Goal: Task Accomplishment & Management: Complete application form

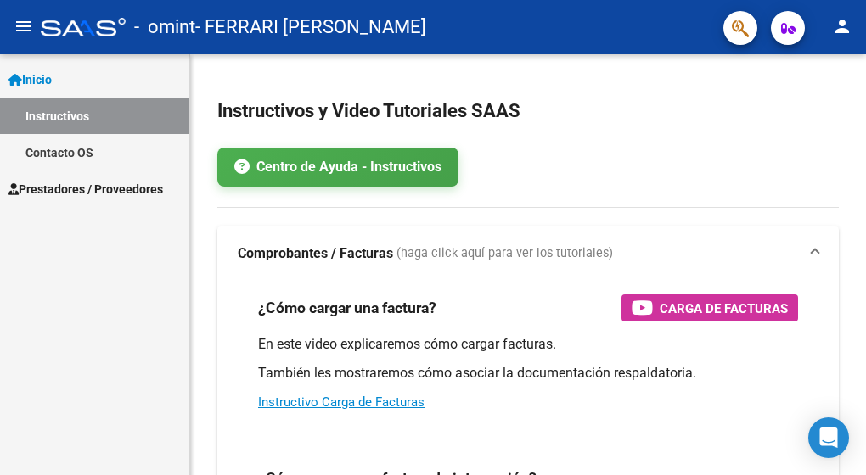
click at [126, 266] on div "Inicio Instructivos Contacto OS Prestadores / Proveedores Facturas - Listado/Ca…" at bounding box center [94, 264] width 189 height 421
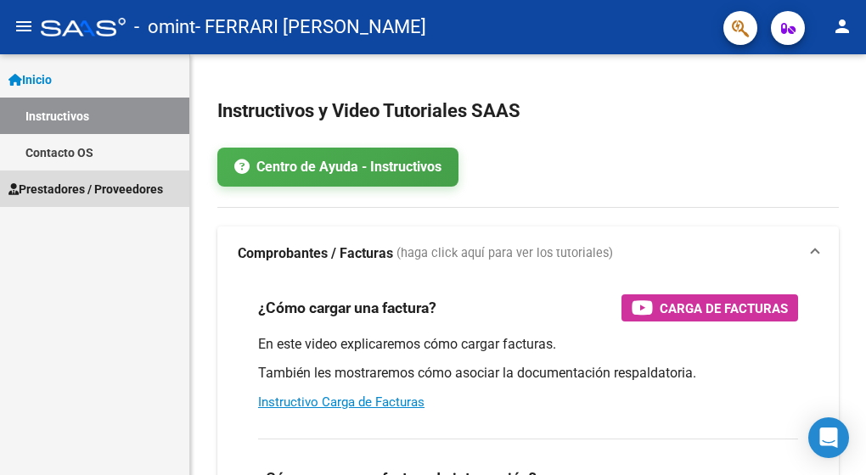
click at [127, 183] on span "Prestadores / Proveedores" at bounding box center [85, 189] width 155 height 19
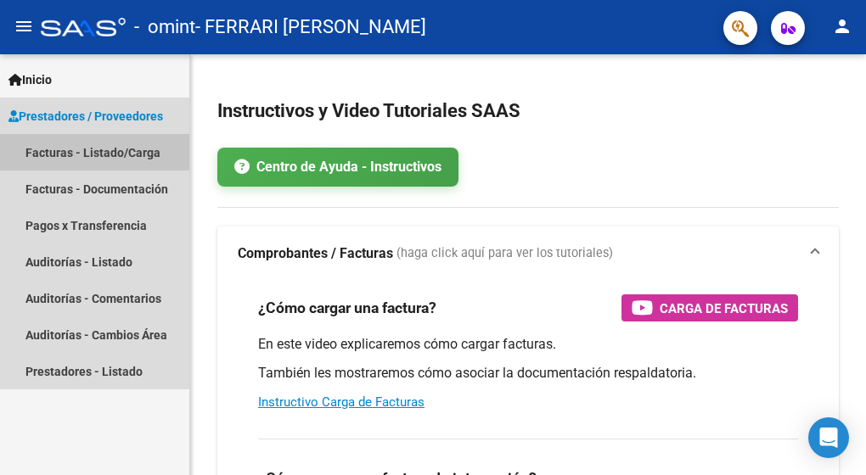
click at [128, 146] on link "Facturas - Listado/Carga" at bounding box center [94, 152] width 189 height 37
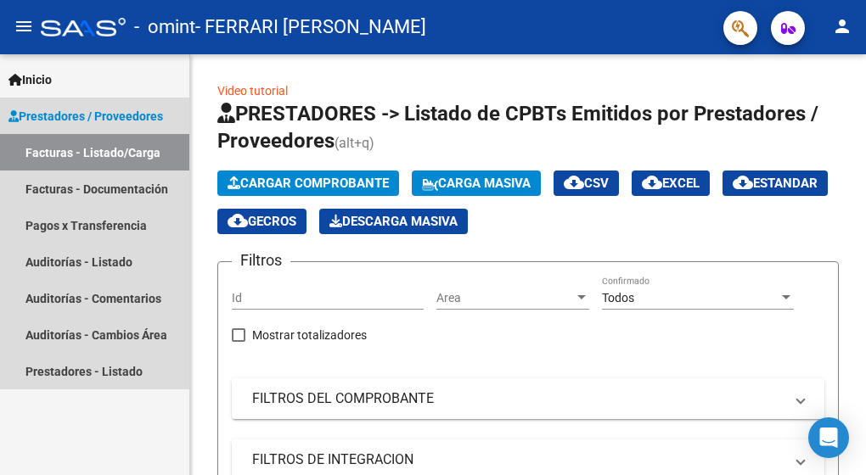
click at [71, 146] on link "Facturas - Listado/Carga" at bounding box center [94, 152] width 189 height 37
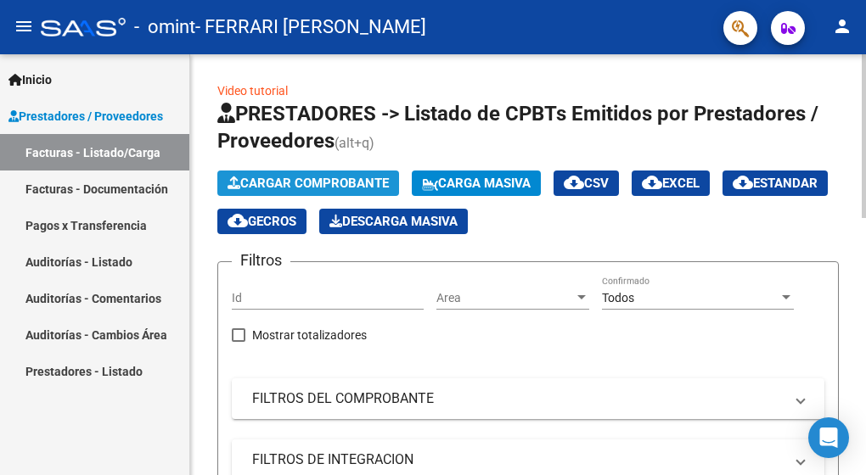
click at [316, 179] on span "Cargar Comprobante" at bounding box center [308, 183] width 161 height 15
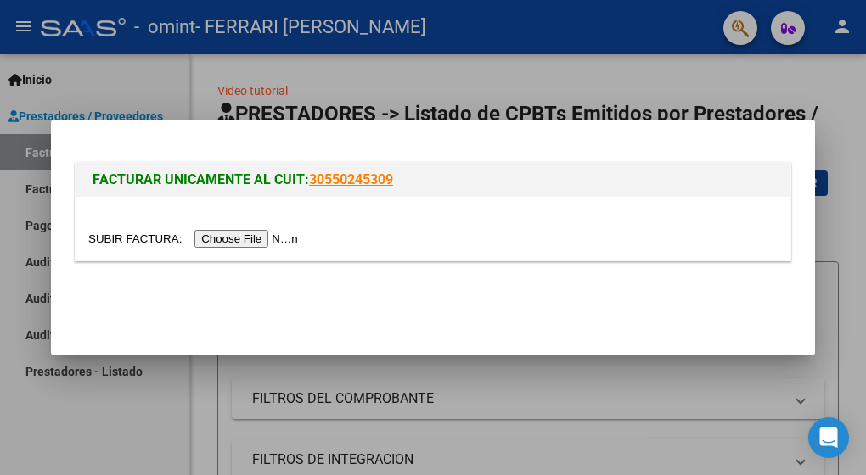
click at [242, 237] on input "file" at bounding box center [195, 239] width 215 height 18
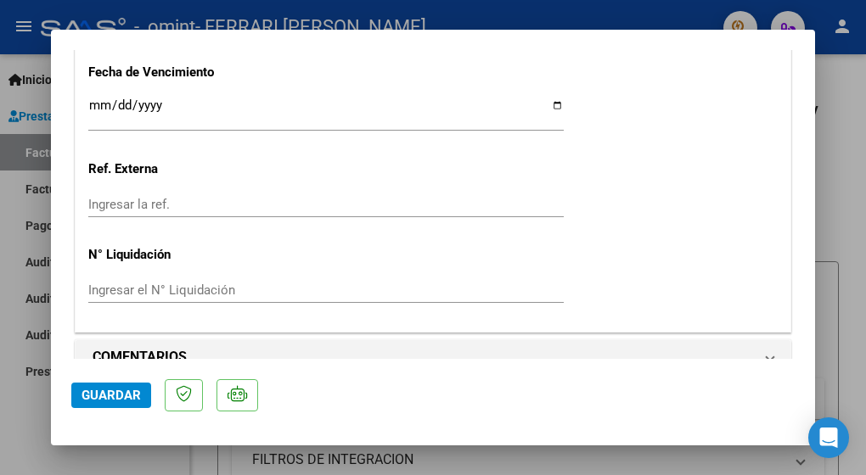
scroll to position [981, 0]
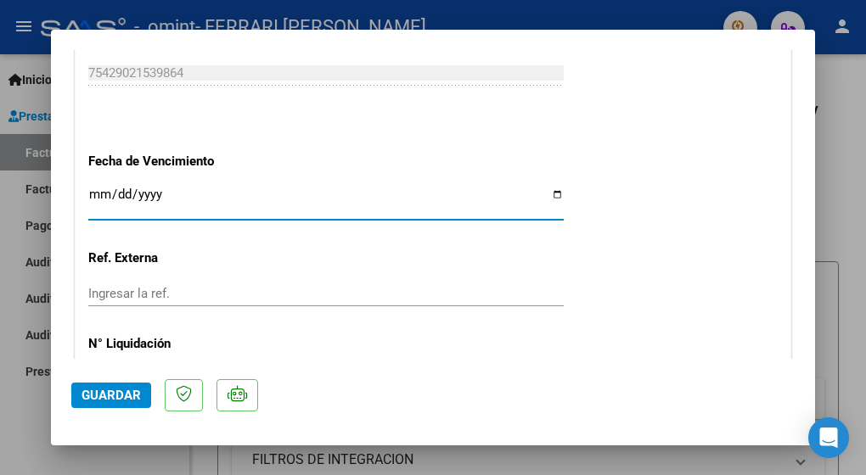
click at [546, 193] on input "Ingresar la fecha" at bounding box center [325, 201] width 475 height 27
type input "[DATE]"
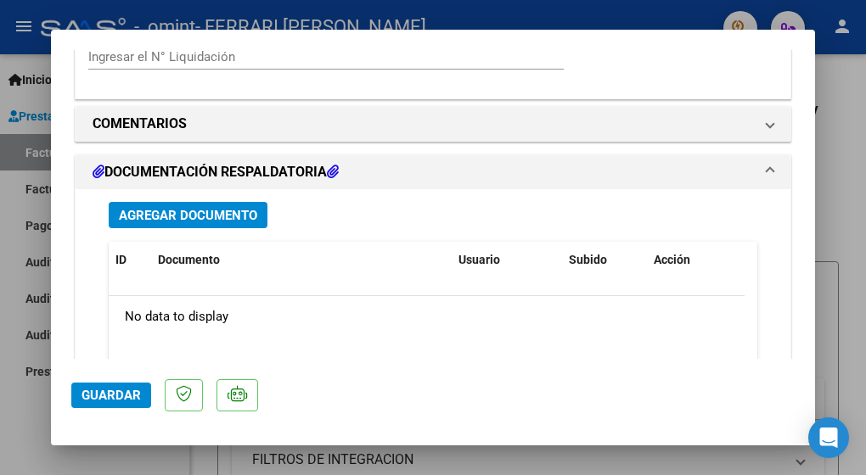
scroll to position [1331, 0]
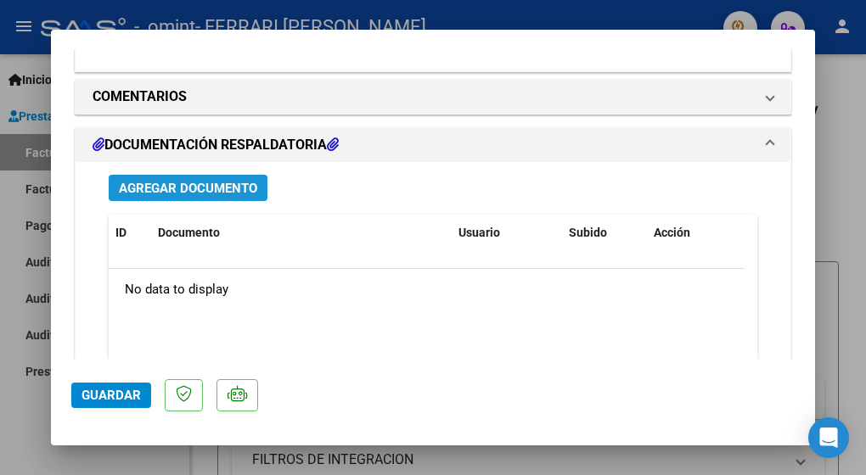
click at [205, 183] on span "Agregar Documento" at bounding box center [188, 188] width 138 height 15
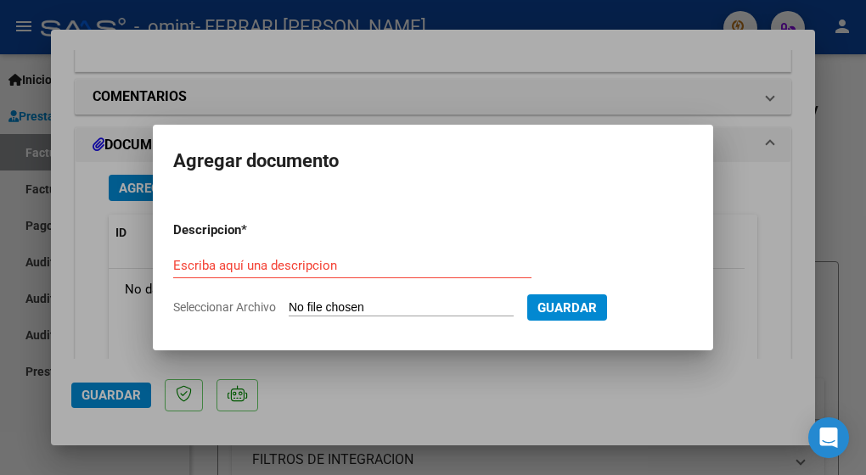
click at [323, 302] on input "Seleccionar Archivo" at bounding box center [401, 309] width 225 height 16
type input "C:\fakepath\Planilla de asistencia [PERSON_NAME].pdf"
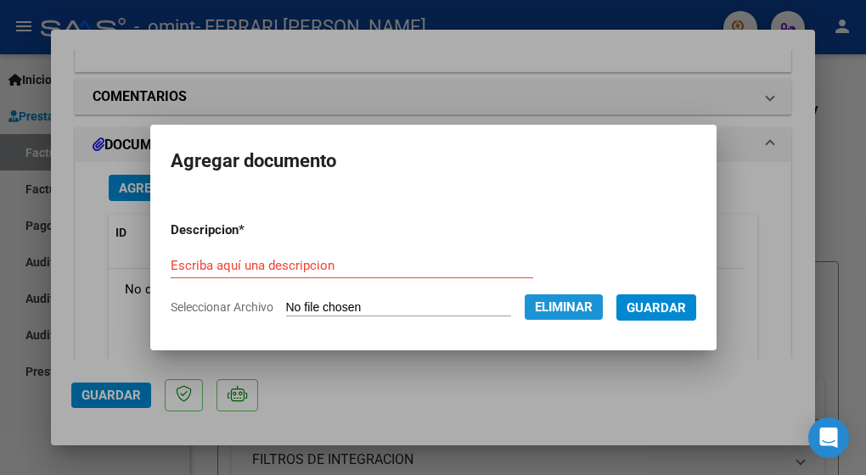
click at [580, 300] on span "Eliminar" at bounding box center [564, 307] width 58 height 15
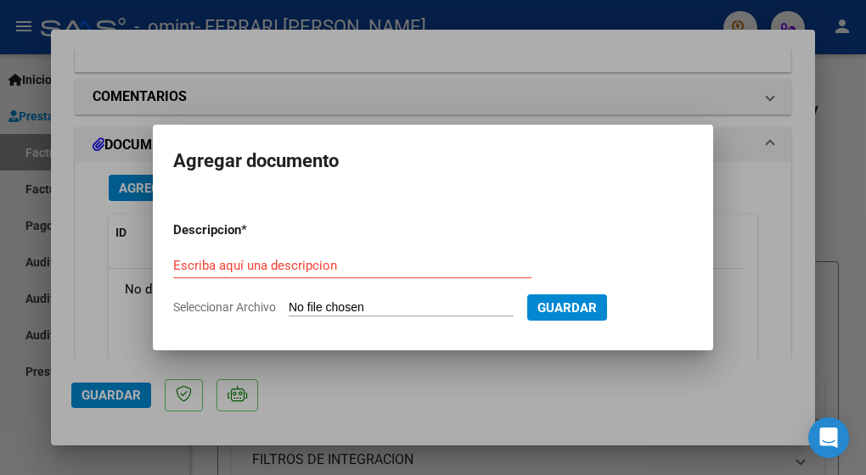
click at [69, 334] on div at bounding box center [433, 237] width 866 height 475
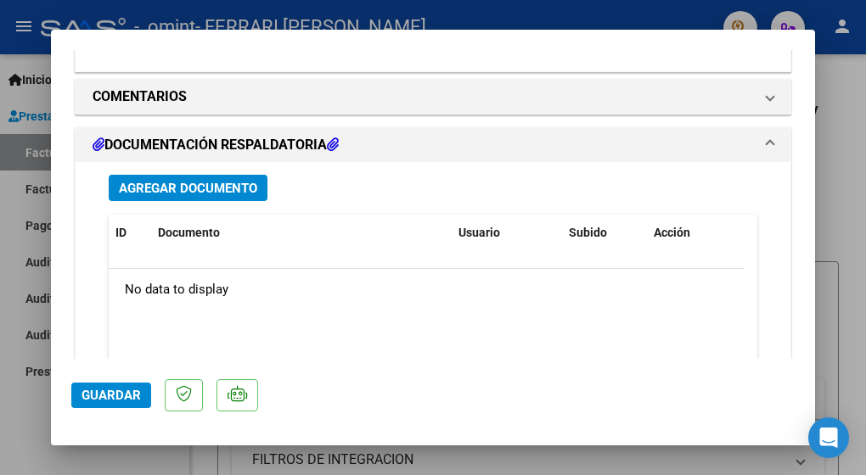
click at [69, 334] on mat-dialog-content "COMPROBANTE VER COMPROBANTE ESTADO: Recibida. En proceso de confirmacion/acepta…" at bounding box center [433, 204] width 764 height 309
click at [127, 384] on button "Guardar" at bounding box center [111, 395] width 80 height 25
click at [211, 191] on span "Agregar Documento" at bounding box center [188, 188] width 138 height 15
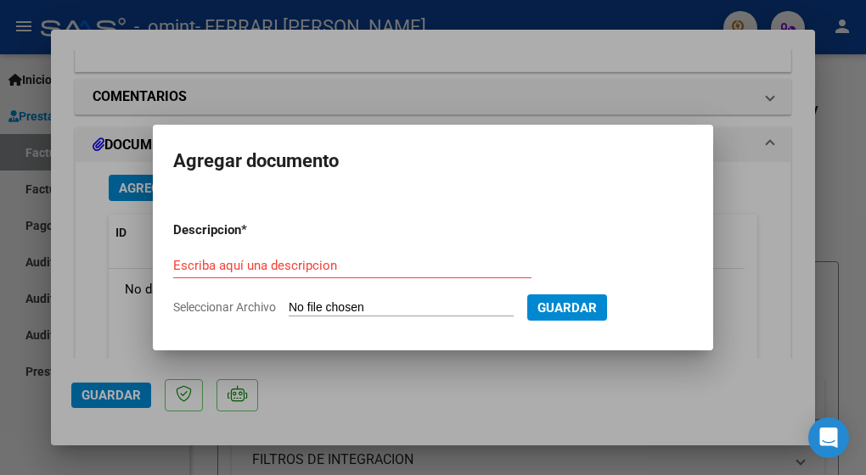
click at [325, 301] on input "Seleccionar Archivo" at bounding box center [401, 309] width 225 height 16
type input "C:\fakepath\Planilla de asistencia [PERSON_NAME].pdf"
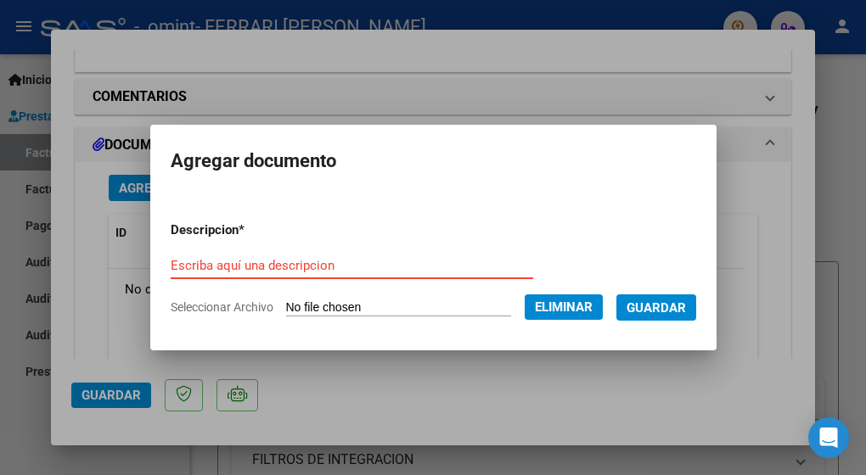
click at [323, 258] on input "Escriba aquí una descripcion" at bounding box center [352, 265] width 362 height 15
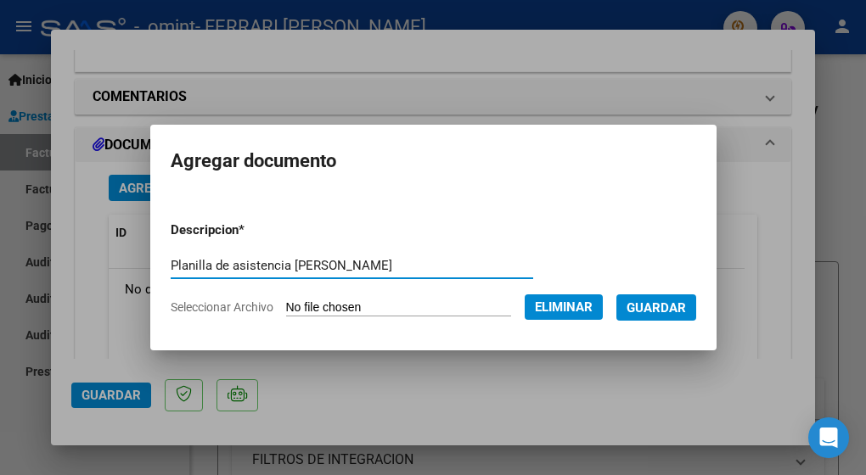
type input "Planilla de asistencia [PERSON_NAME]"
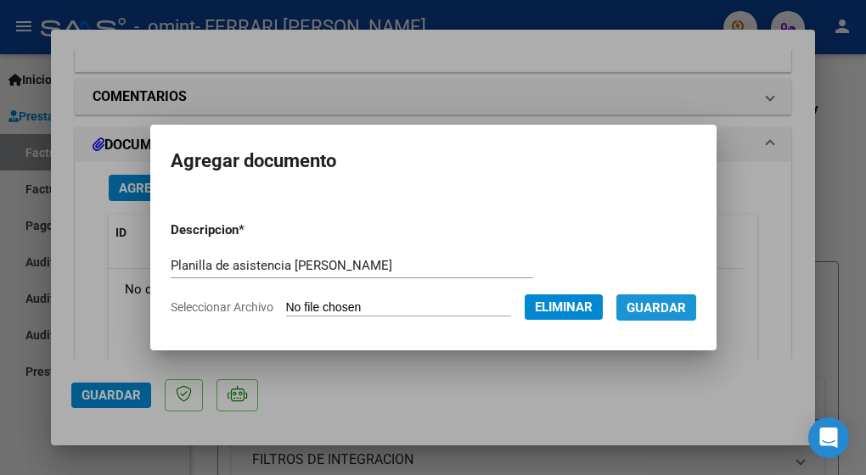
click at [666, 305] on span "Guardar" at bounding box center [655, 308] width 59 height 15
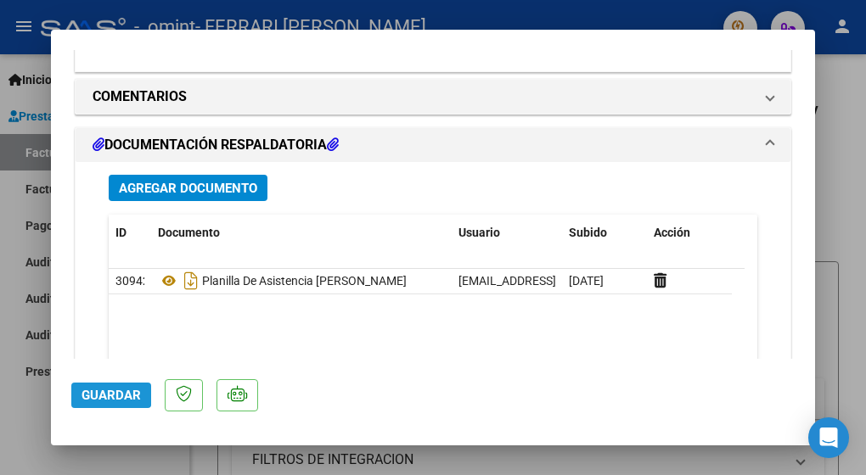
click at [108, 392] on span "Guardar" at bounding box center [110, 395] width 59 height 15
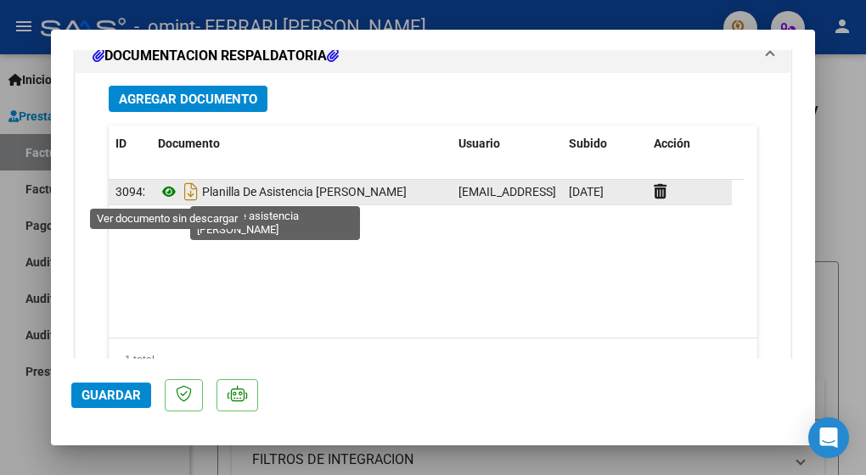
click at [169, 189] on icon at bounding box center [169, 192] width 22 height 20
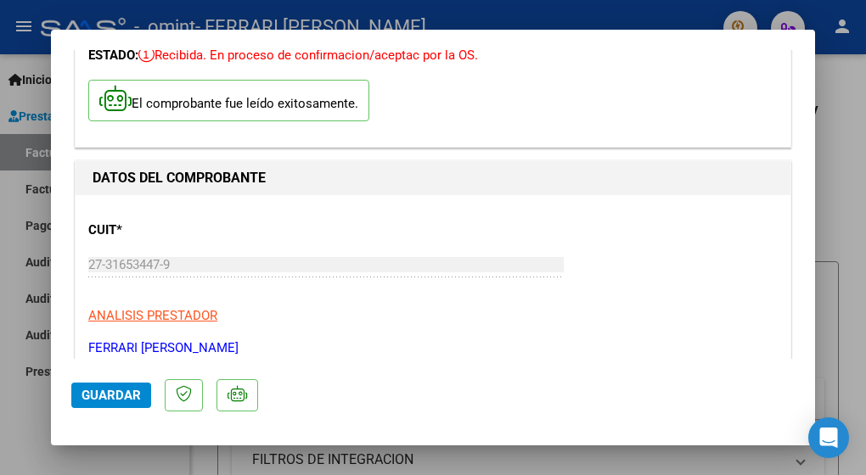
scroll to position [88, 0]
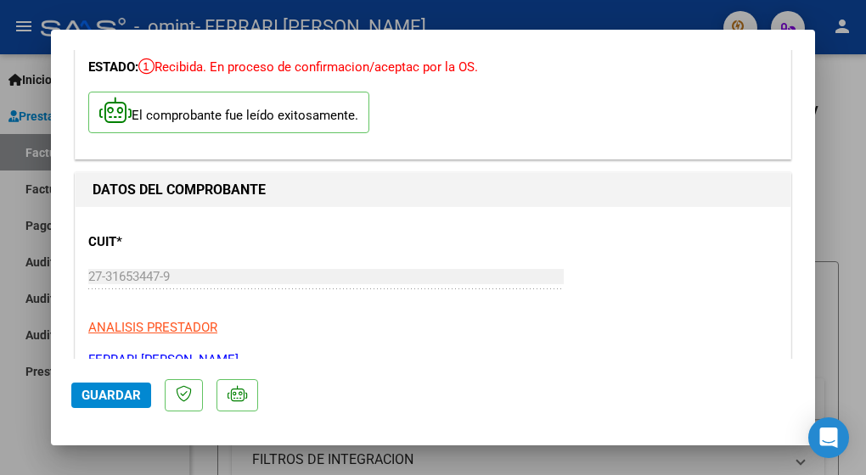
click at [3, 415] on div at bounding box center [433, 237] width 866 height 475
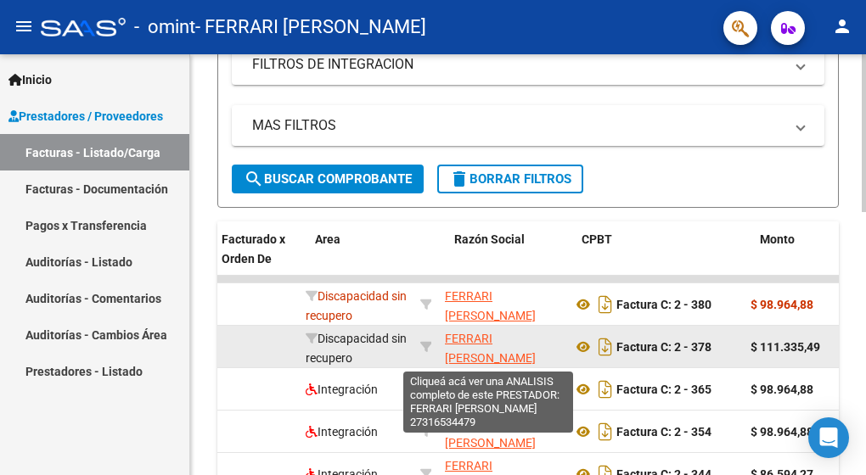
scroll to position [0, 0]
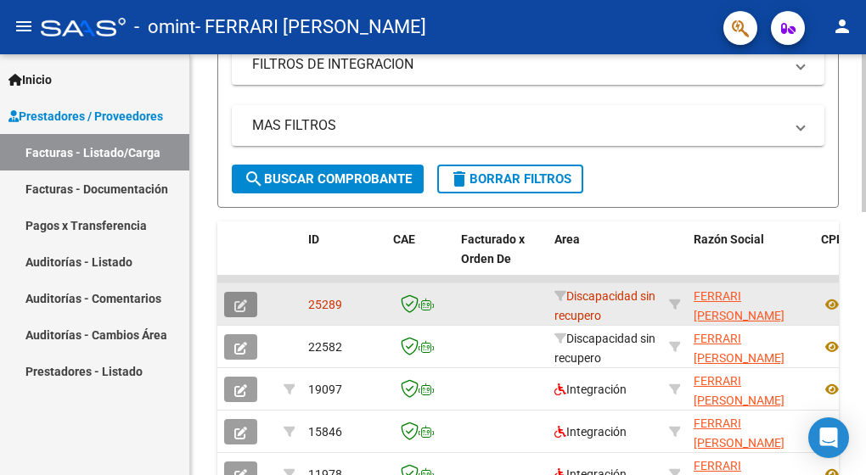
click at [240, 306] on icon "button" at bounding box center [240, 306] width 13 height 13
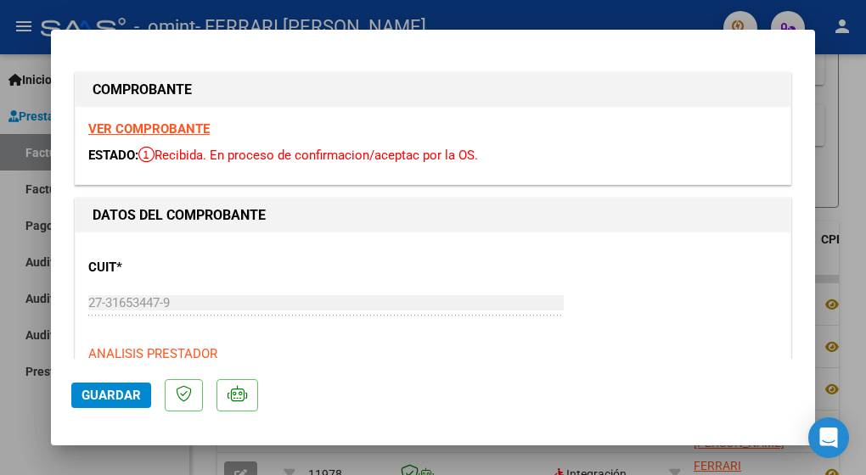
click at [13, 425] on div at bounding box center [433, 237] width 866 height 475
type input "$ 0,00"
